Goal: Find specific page/section: Find specific page/section

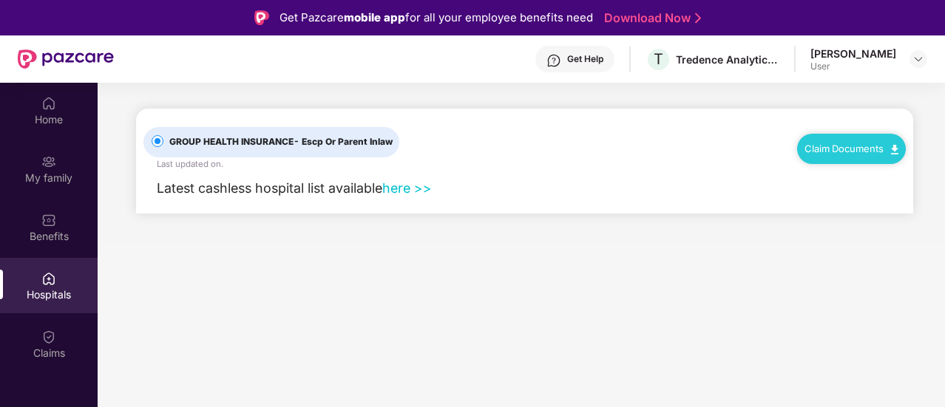
scroll to position [83, 0]
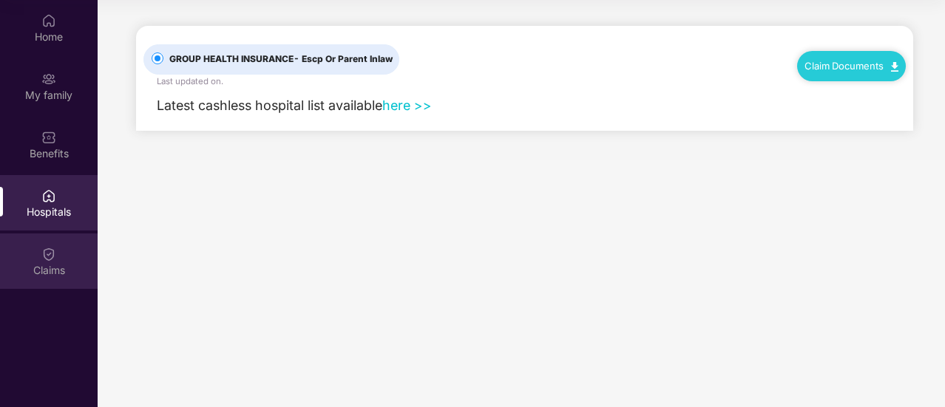
click at [48, 263] on div "Claims" at bounding box center [49, 270] width 98 height 15
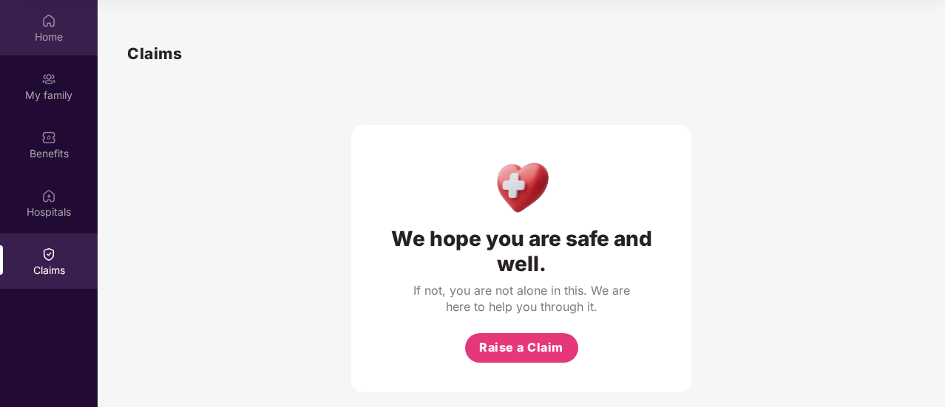
click at [51, 45] on div "Home" at bounding box center [49, 27] width 98 height 55
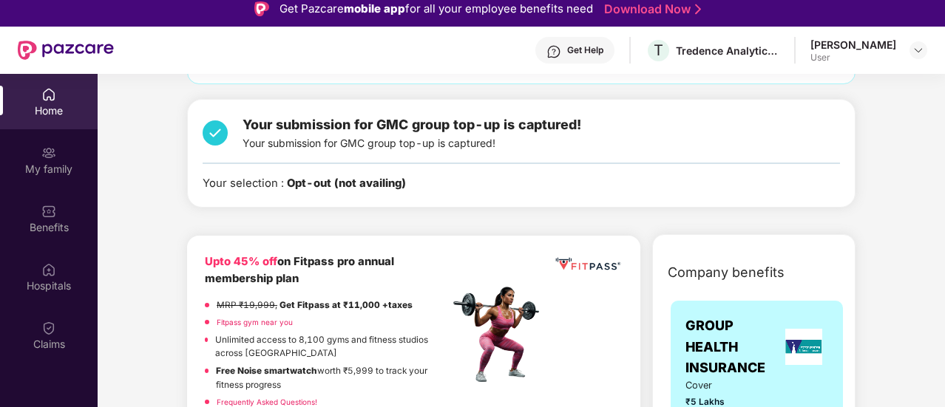
scroll to position [0, 0]
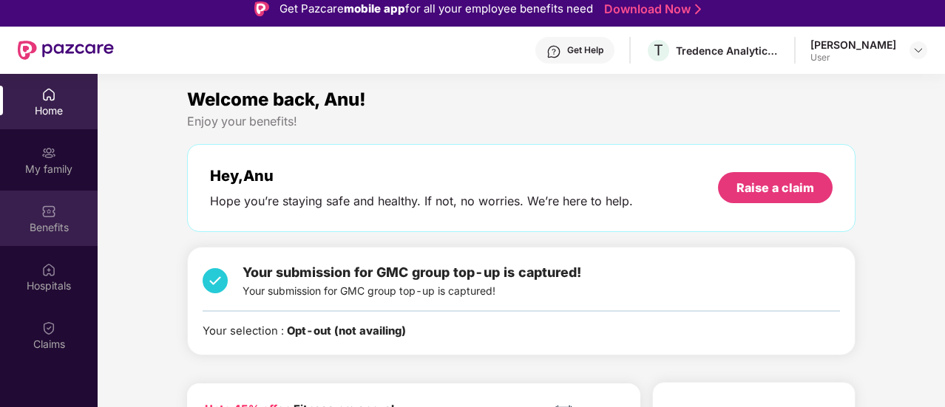
click at [61, 227] on div "Benefits" at bounding box center [49, 227] width 98 height 15
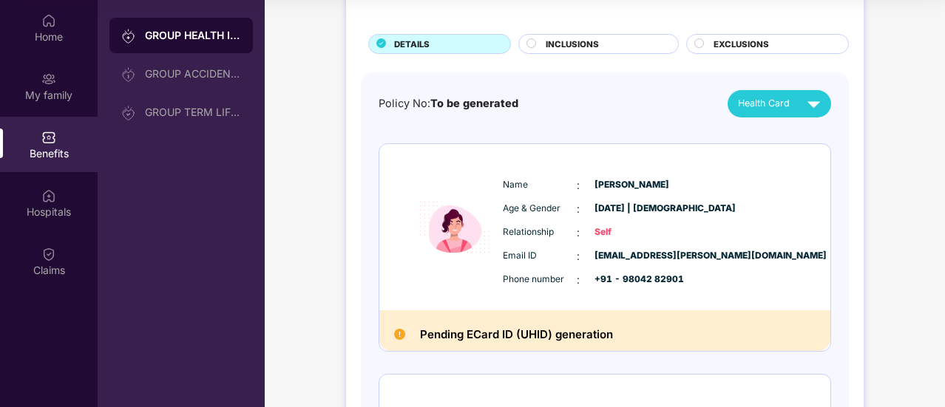
scroll to position [42, 0]
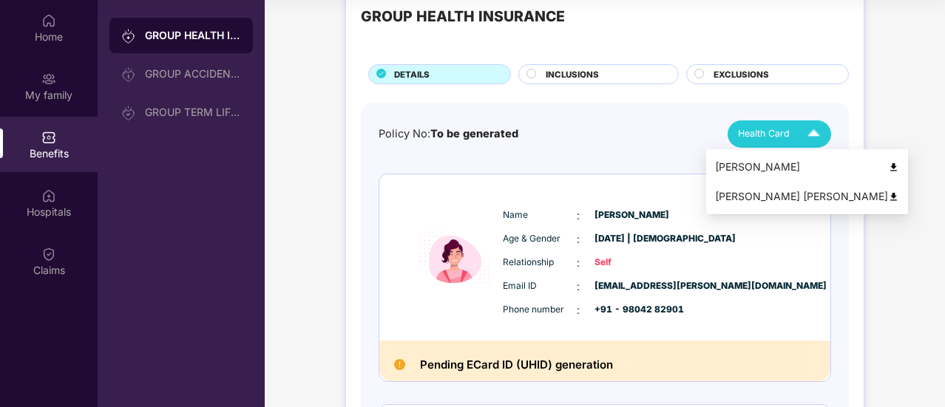
click at [769, 137] on span "Health Card" at bounding box center [764, 133] width 52 height 15
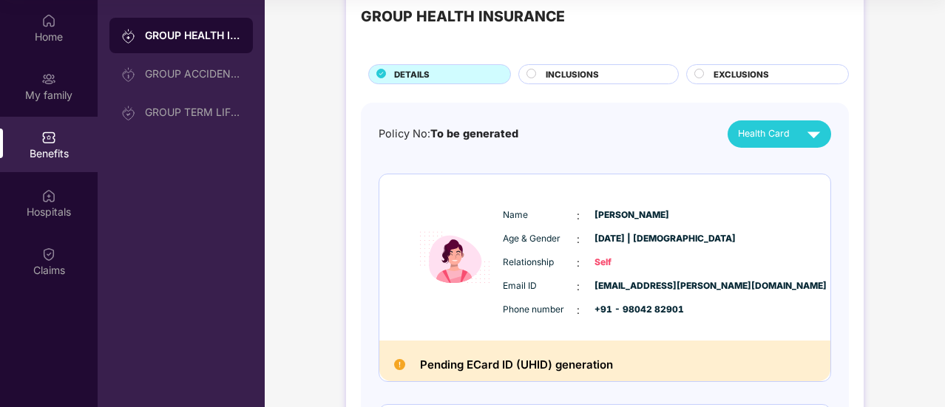
click at [643, 135] on div "Policy No: To be generated Health Card" at bounding box center [605, 134] width 453 height 27
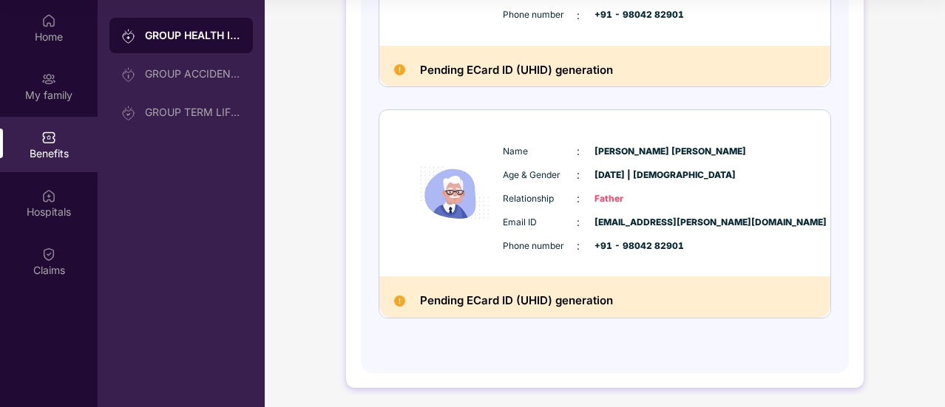
scroll to position [338, 0]
click at [620, 220] on span "[EMAIL_ADDRESS][PERSON_NAME][DOMAIN_NAME]" at bounding box center [632, 222] width 74 height 14
click at [502, 210] on div "Name : [PERSON_NAME] [PERSON_NAME] Age & Gender : [DATE] | [DEMOGRAPHIC_DATA] R…" at bounding box center [649, 198] width 301 height 126
click at [464, 203] on img at bounding box center [454, 193] width 89 height 122
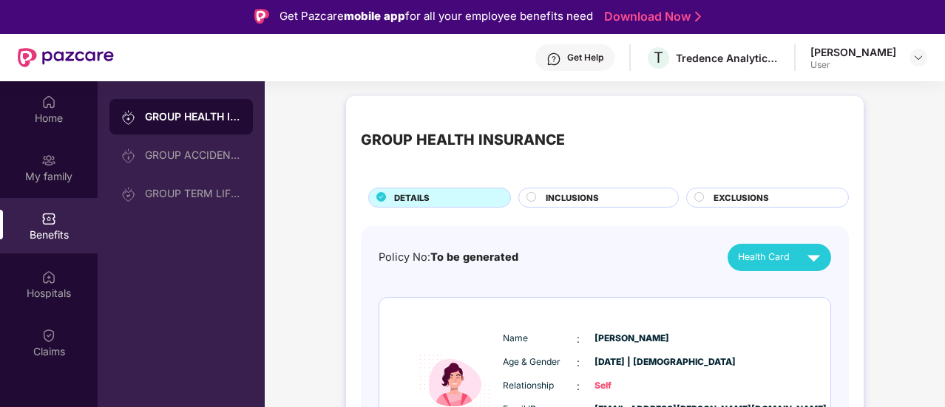
scroll to position [0, 0]
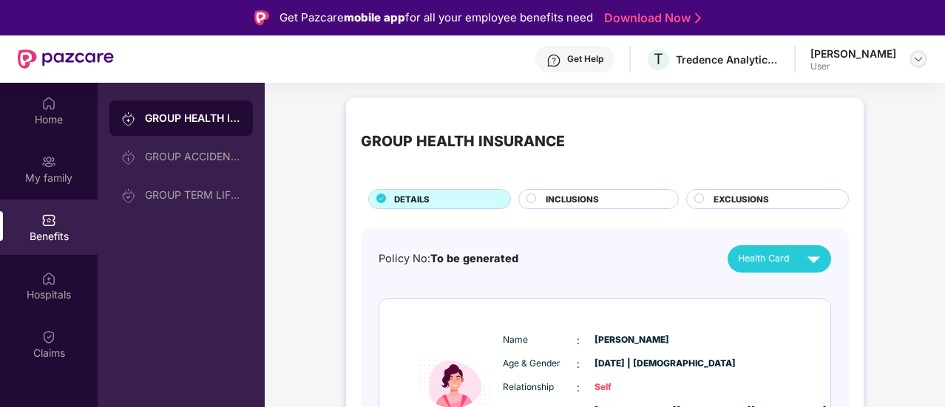
click at [922, 60] on img at bounding box center [919, 59] width 12 height 12
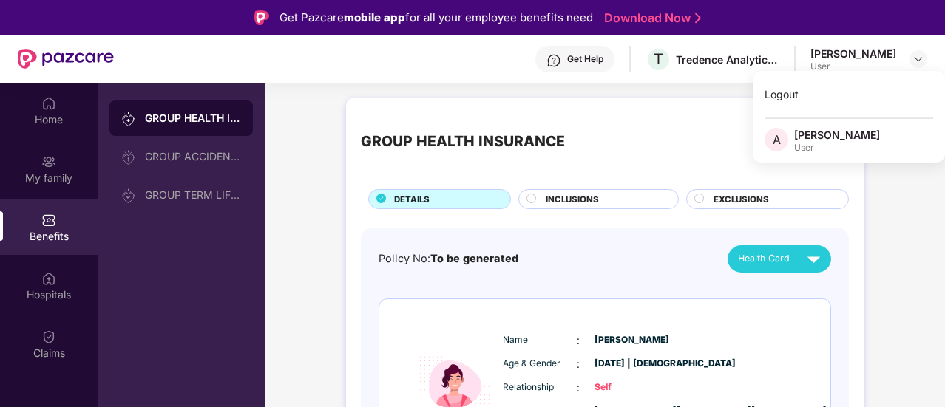
drag, startPoint x: 898, startPoint y: 189, endPoint x: 889, endPoint y: 180, distance: 12.0
